Goal: Transaction & Acquisition: Purchase product/service

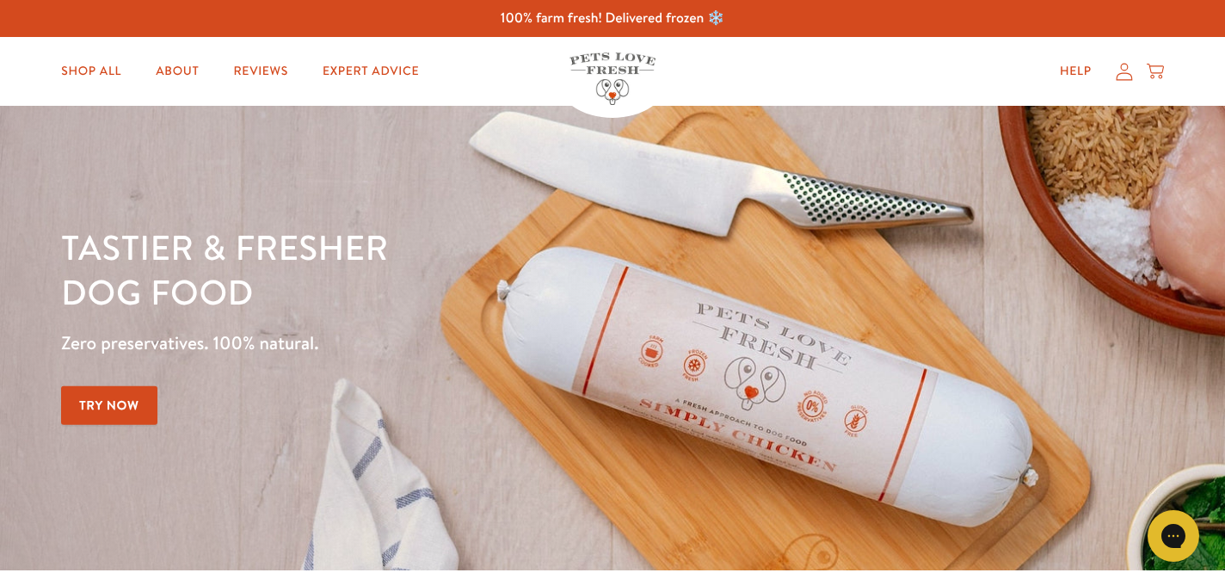
click at [123, 404] on link "Try Now" at bounding box center [109, 405] width 96 height 39
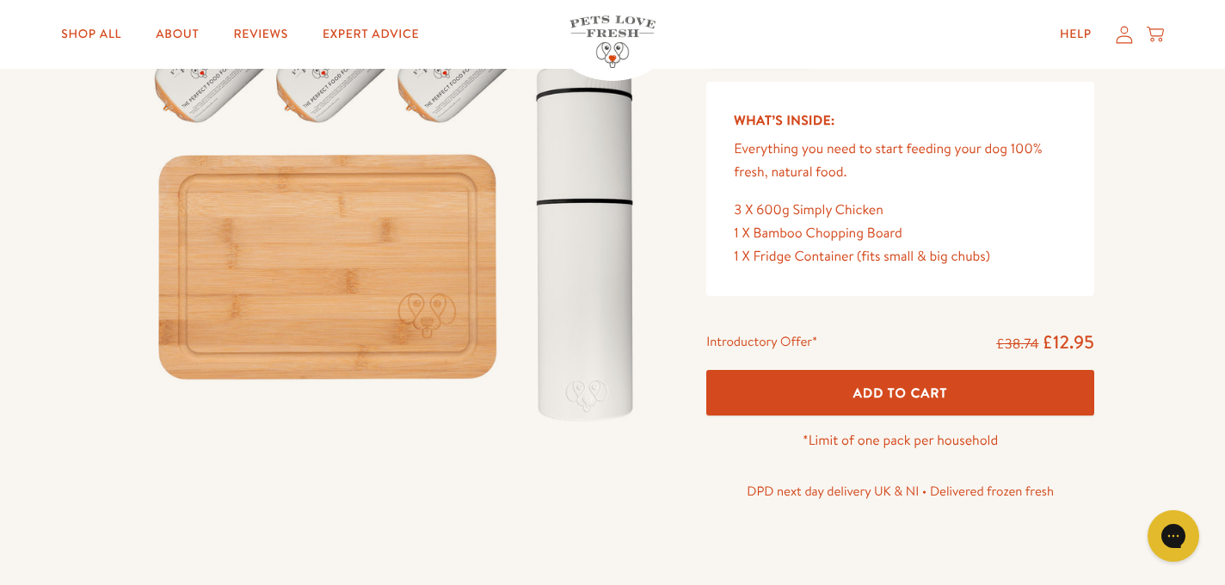
scroll to position [55, 0]
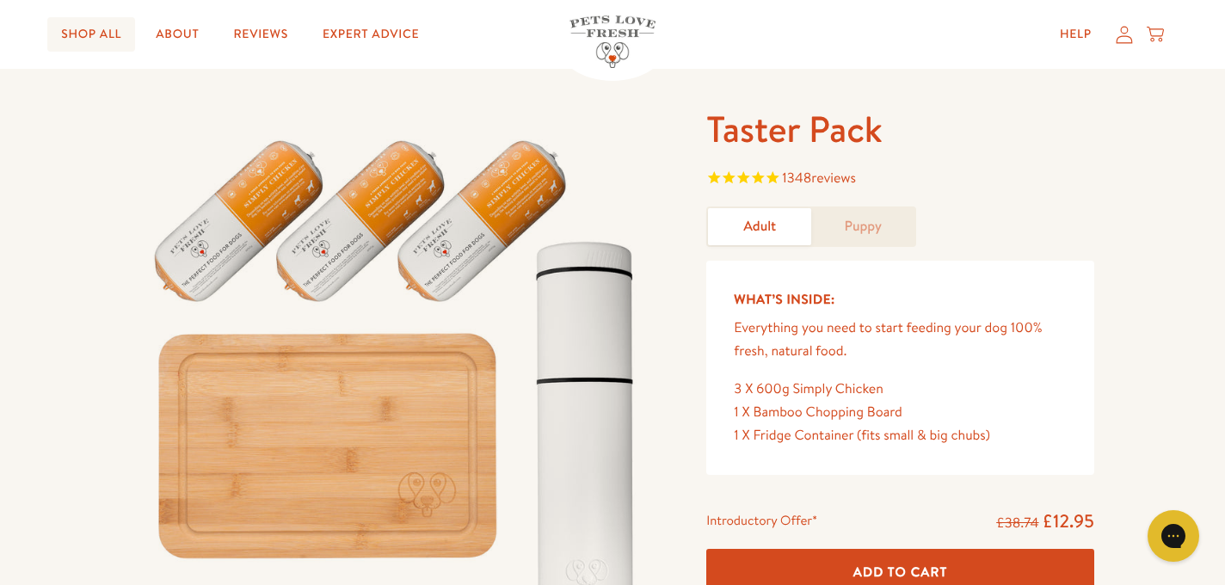
click at [124, 46] on link "Shop All" at bounding box center [91, 34] width 88 height 34
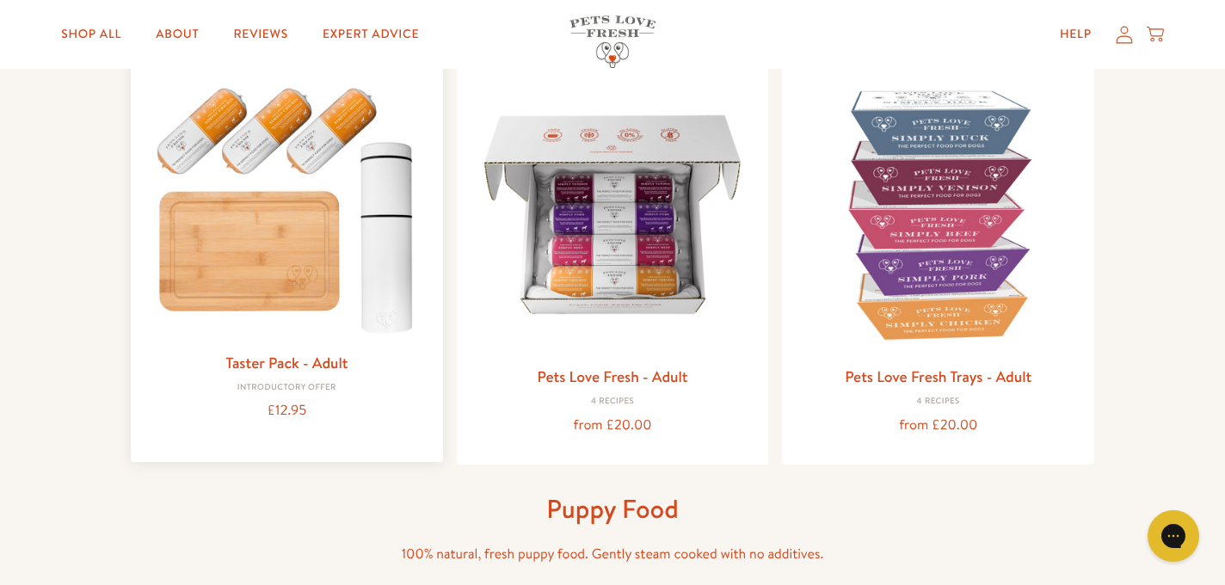
scroll to position [277, 0]
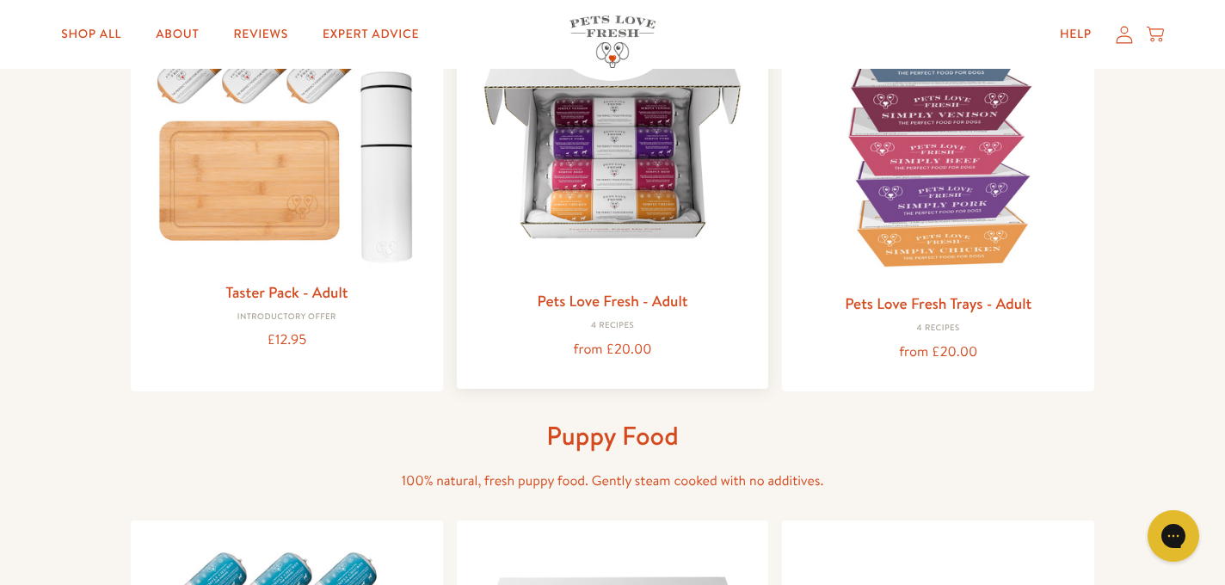
click at [630, 170] on img at bounding box center [613, 139] width 285 height 285
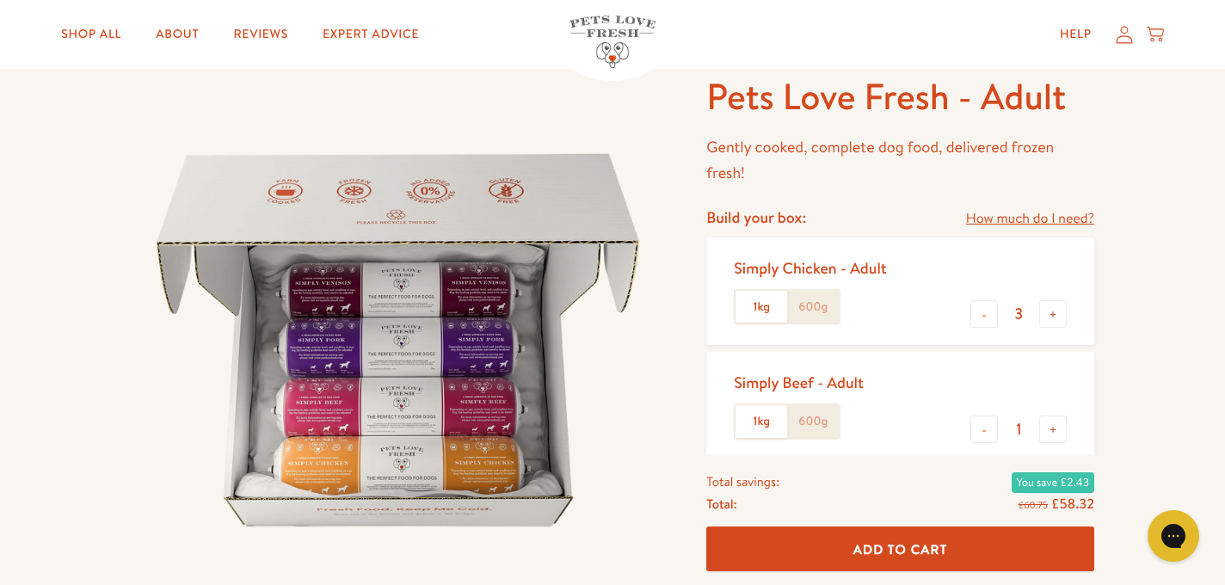
scroll to position [83, 0]
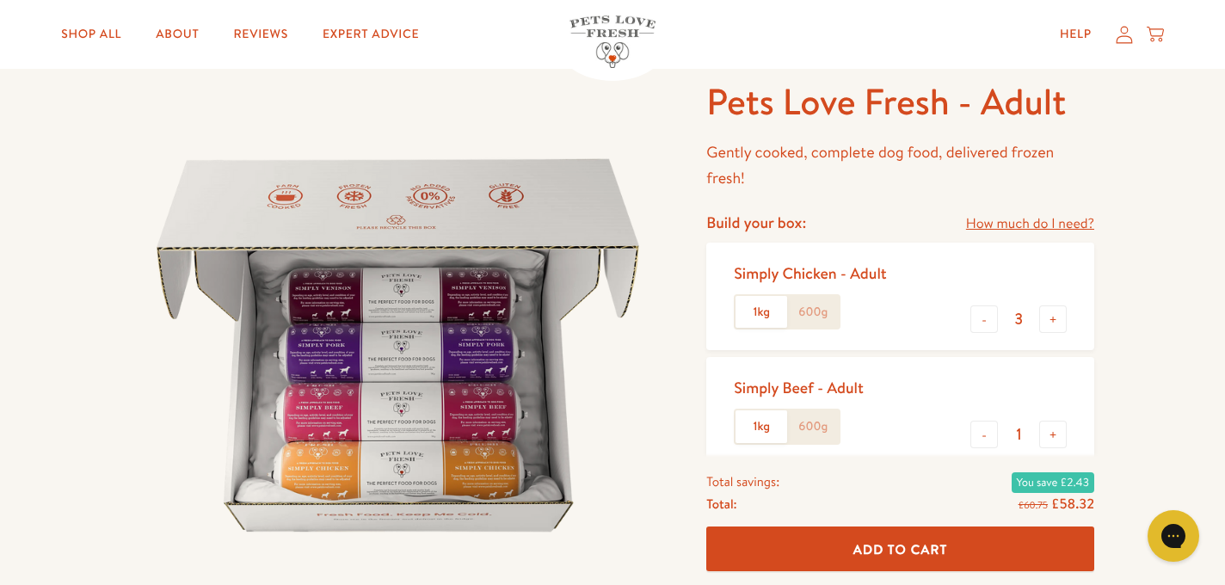
click at [1059, 229] on link "How much do I need?" at bounding box center [1030, 224] width 128 height 23
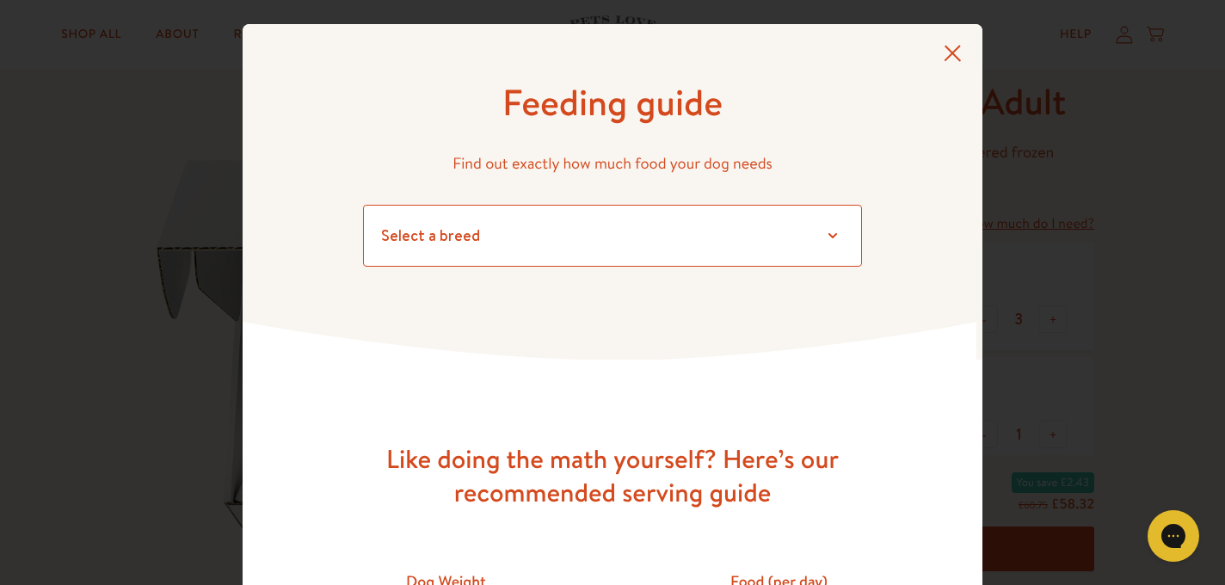
click at [822, 242] on select "Select a breed Affenpinscher Afghan hound Airedale terrier Akita Alaskan Malamu…" at bounding box center [612, 236] width 499 height 62
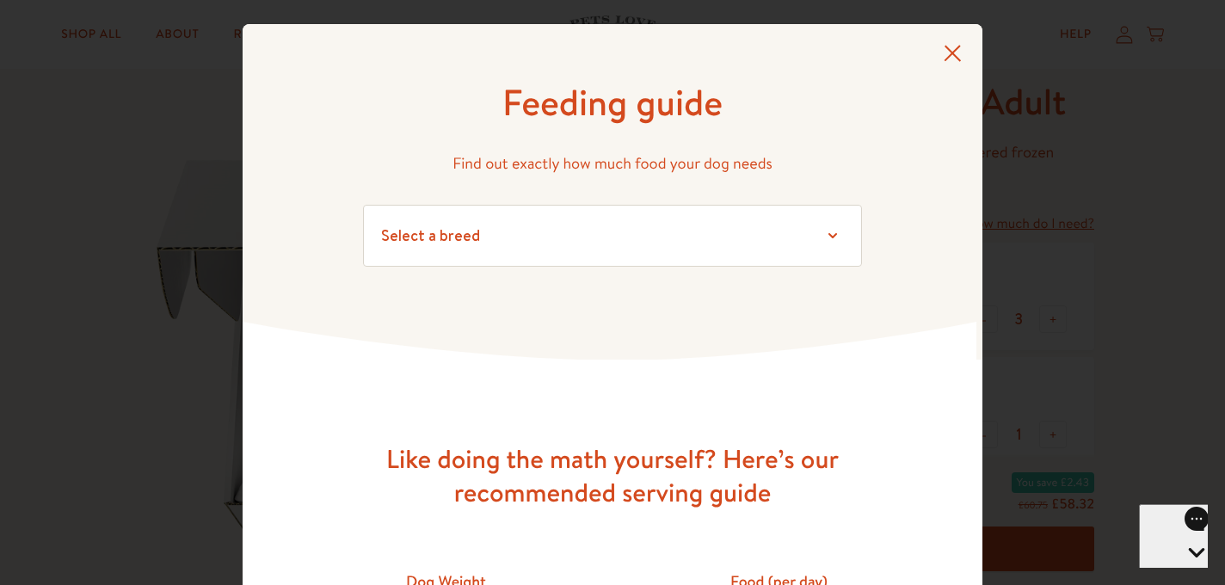
click at [942, 46] on div "Feeding guide Find out exactly how much food your dog needs Select a breed Affe…" at bounding box center [613, 192] width 740 height 336
click at [956, 54] on icon at bounding box center [953, 53] width 18 height 17
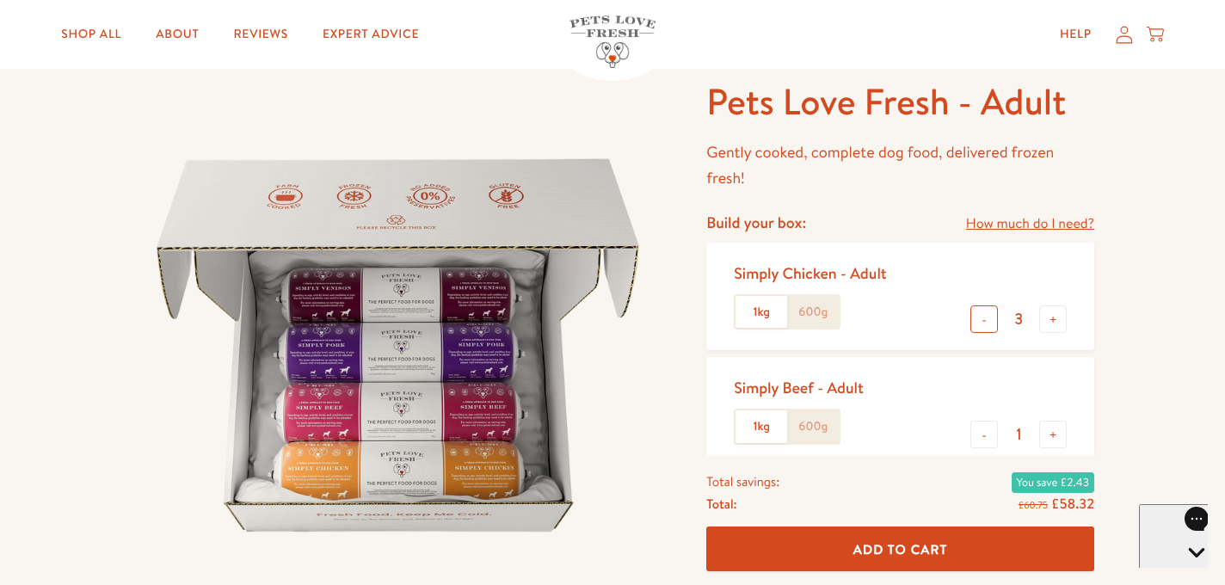
click at [992, 320] on button "-" at bounding box center [985, 319] width 28 height 28
type input "2"
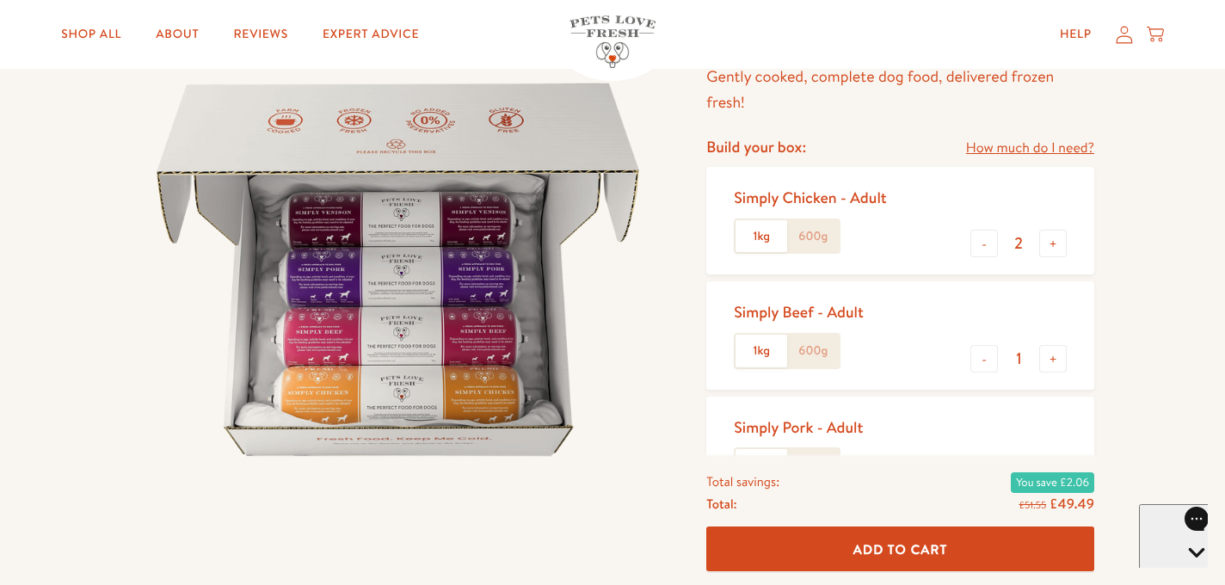
scroll to position [146, 0]
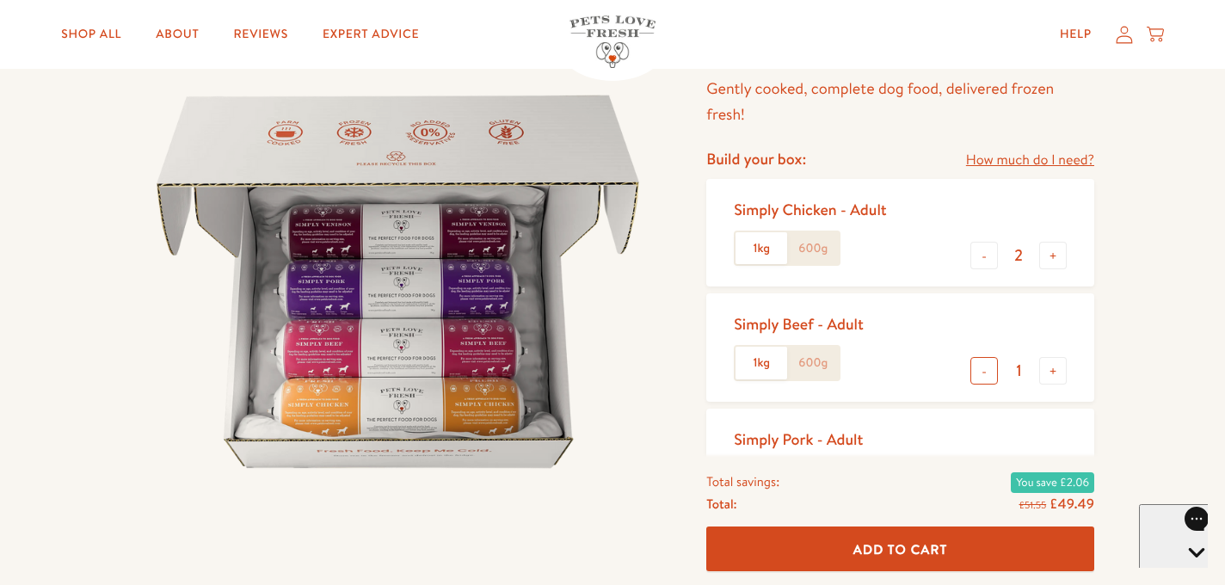
click at [978, 379] on button "-" at bounding box center [985, 371] width 28 height 28
type input "0"
click at [988, 256] on button "-" at bounding box center [985, 256] width 28 height 28
type input "1"
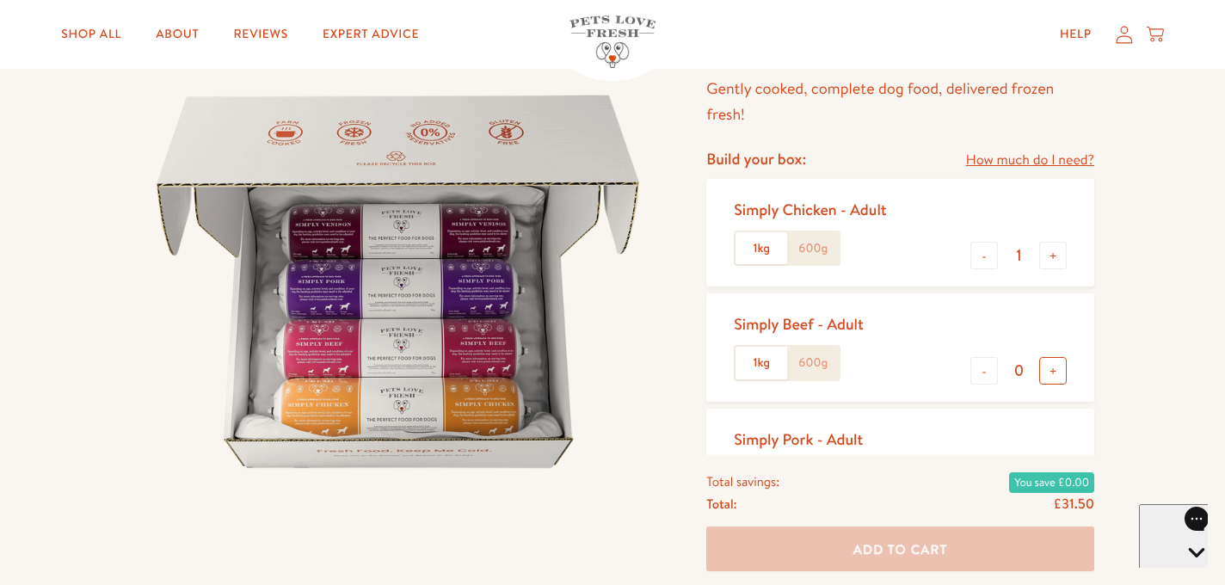
click at [1049, 367] on button "+" at bounding box center [1053, 371] width 28 height 28
type input "1"
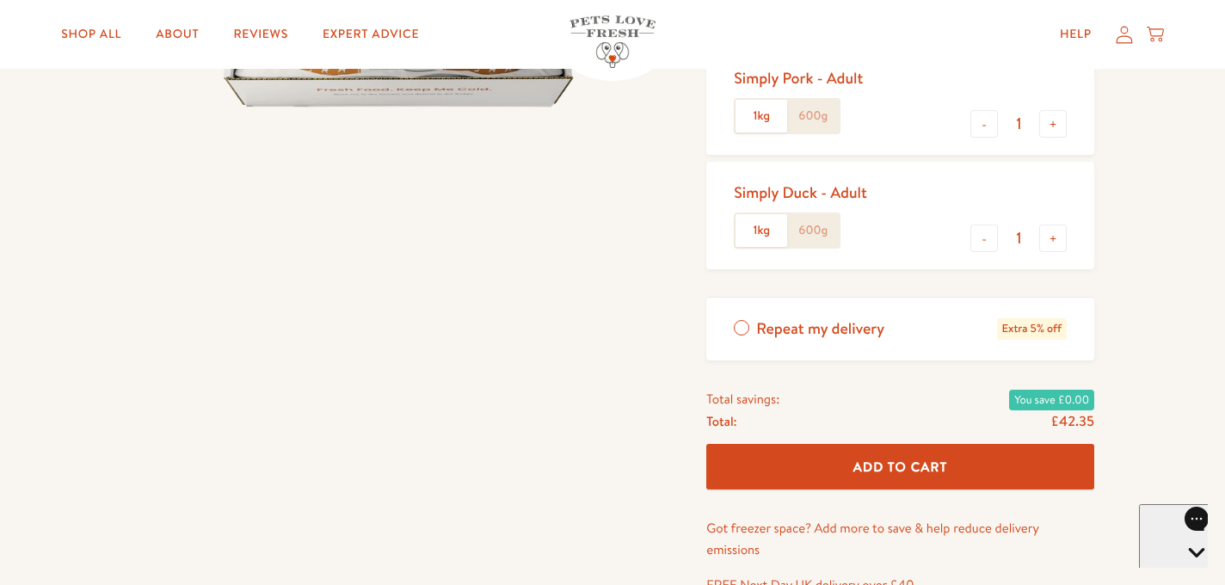
scroll to position [526, 0]
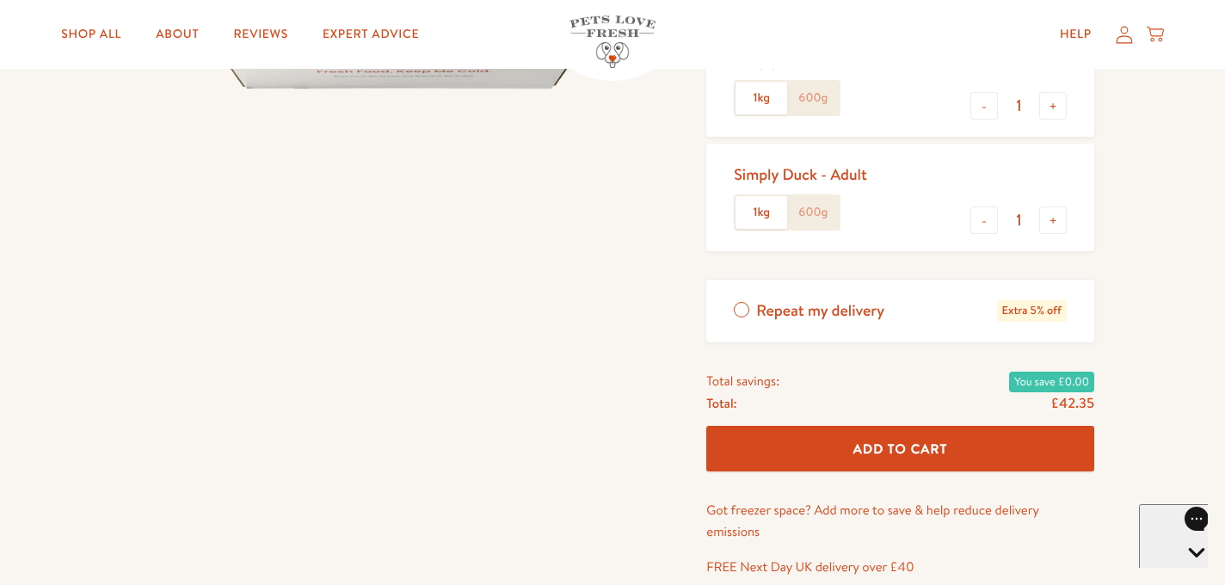
click at [948, 460] on button "Add To Cart" at bounding box center [900, 449] width 388 height 46
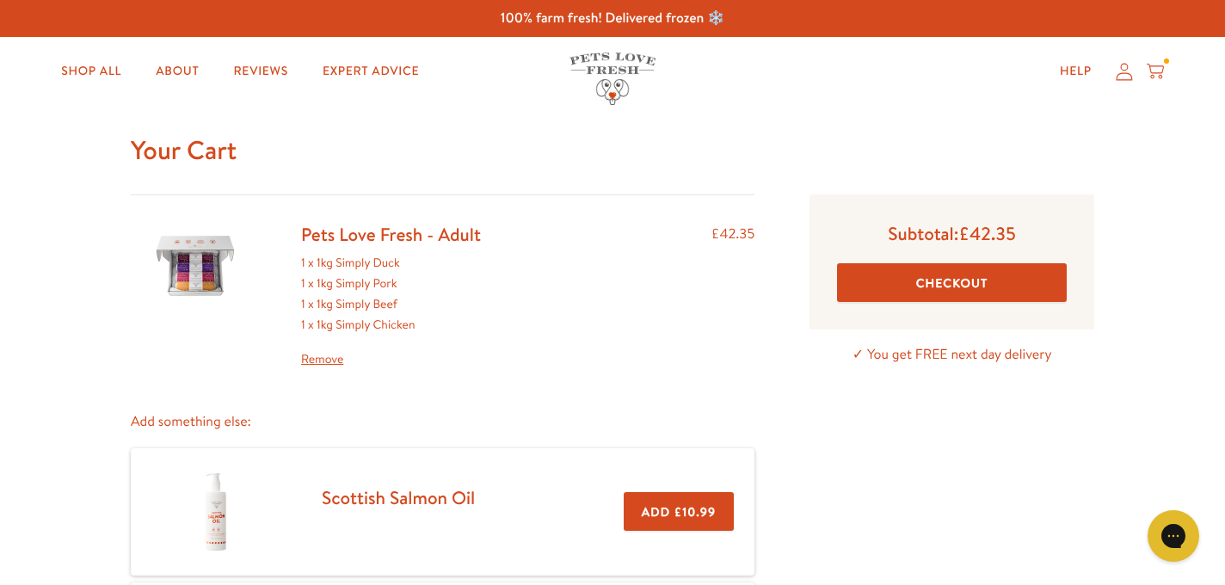
click at [938, 287] on button "Checkout" at bounding box center [952, 282] width 230 height 39
